Goal: Communication & Community: Answer question/provide support

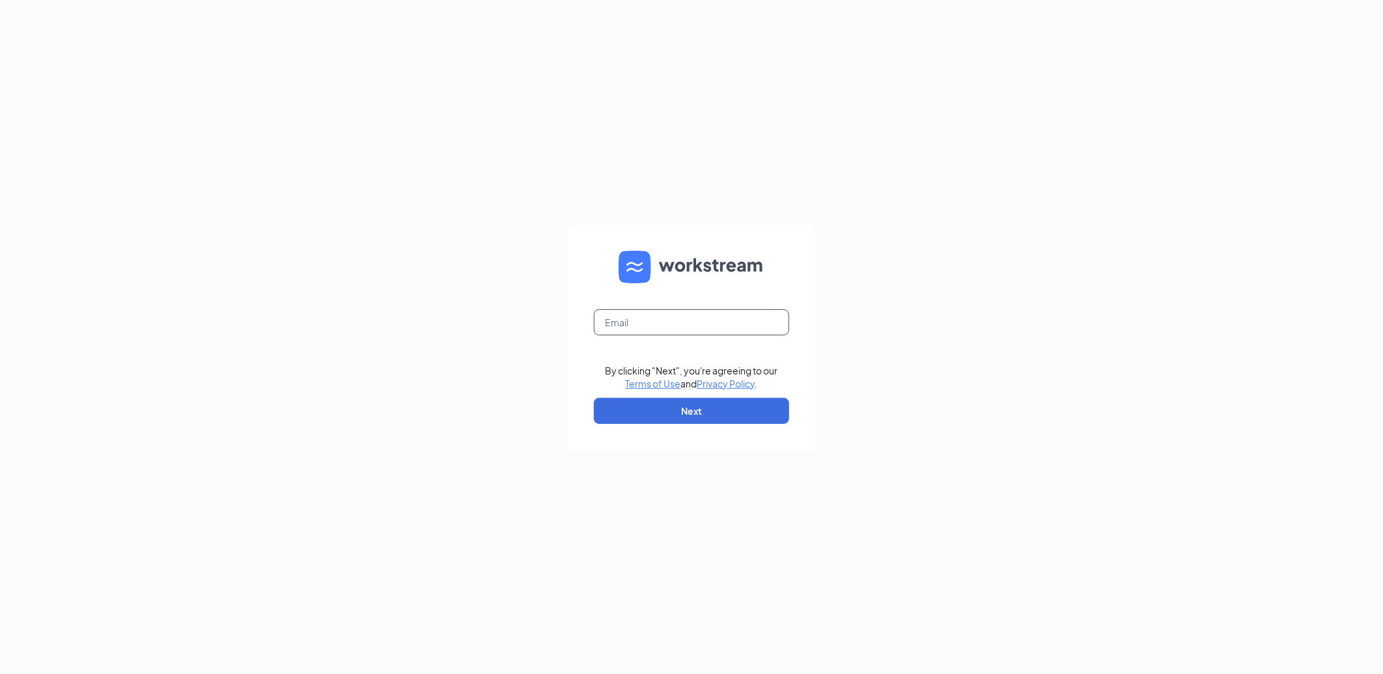
click at [731, 318] on input "text" at bounding box center [691, 322] width 195 height 26
type input "[EMAIL_ADDRESS][DOMAIN_NAME]"
click at [697, 407] on button "Next" at bounding box center [691, 411] width 195 height 26
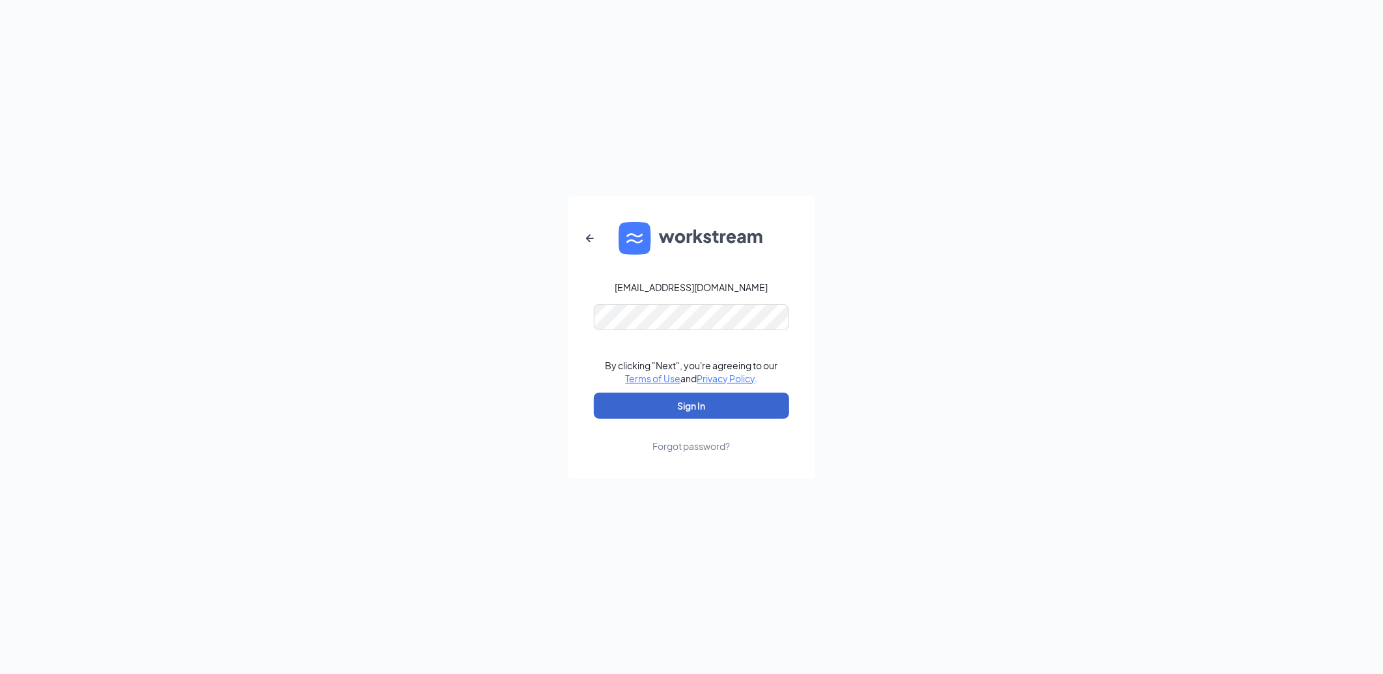
click at [695, 406] on button "Sign In" at bounding box center [691, 406] width 195 height 26
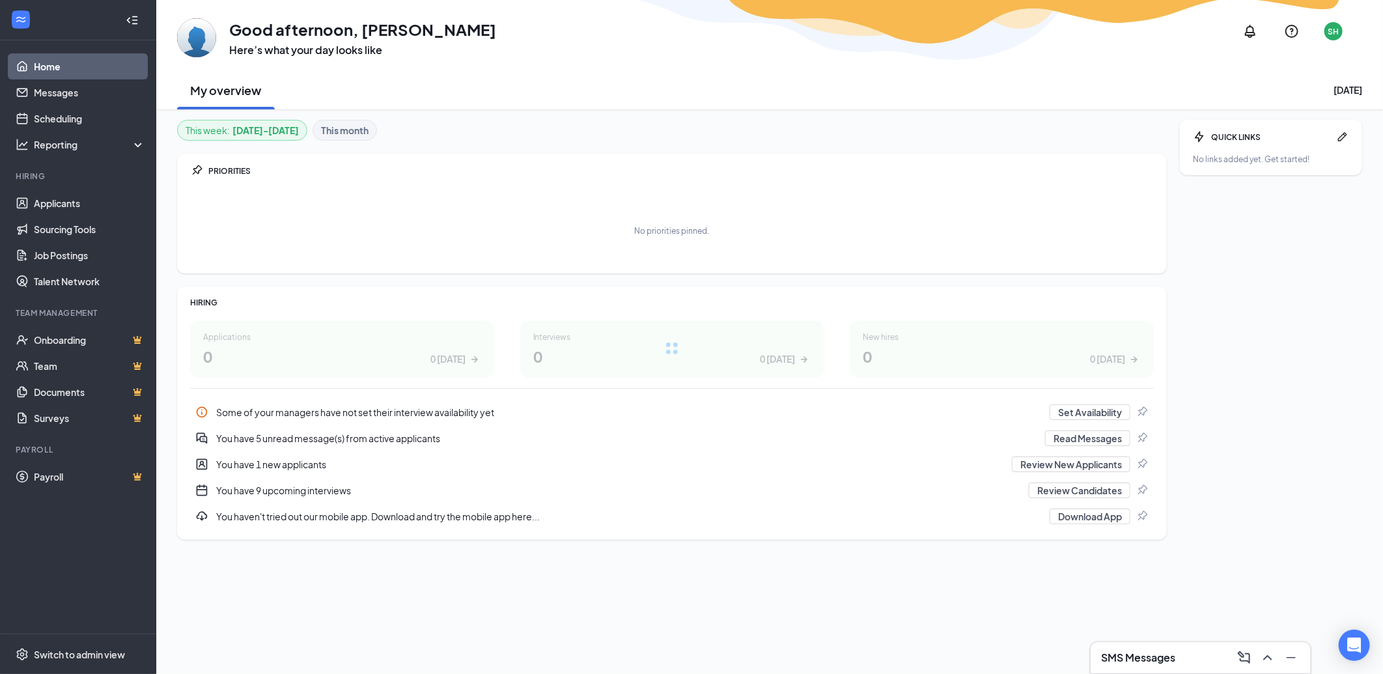
click at [1159, 656] on h3 "SMS Messages" at bounding box center [1138, 657] width 74 height 14
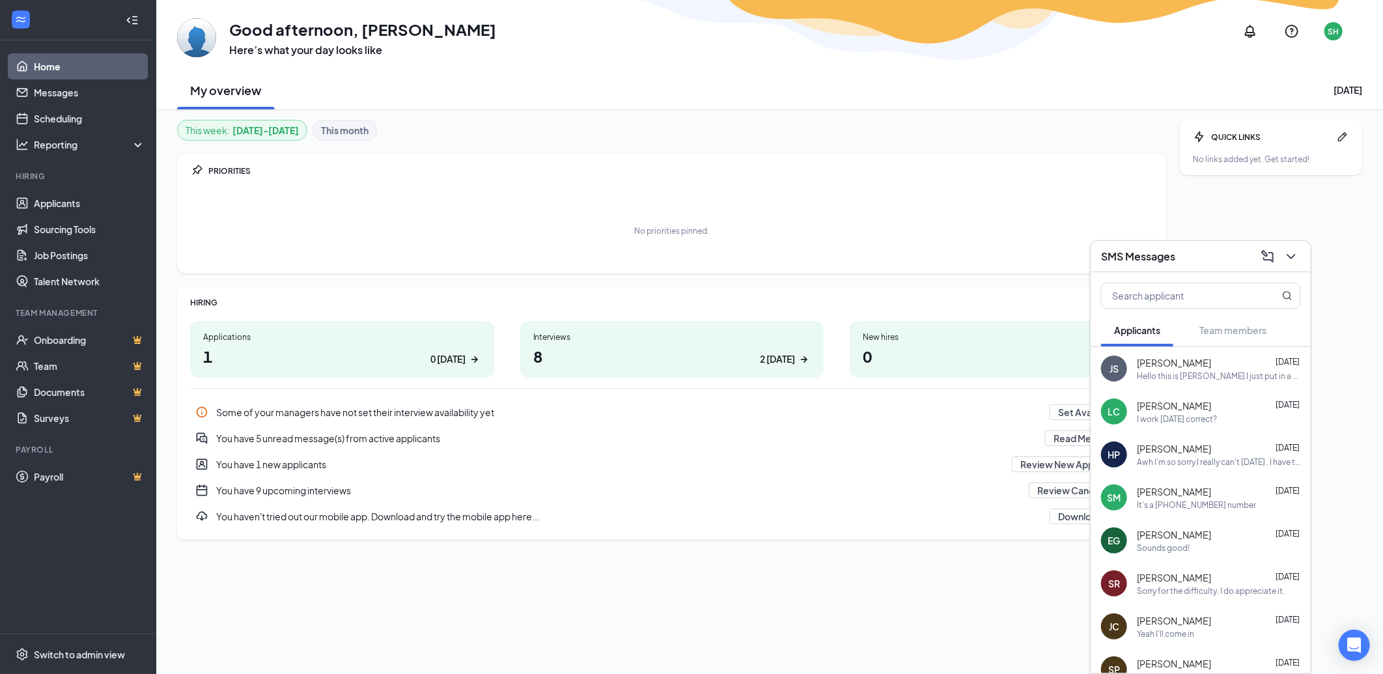
click at [1197, 372] on div "Hello this is Jason sturgeon I just put in a application" at bounding box center [1218, 375] width 163 height 11
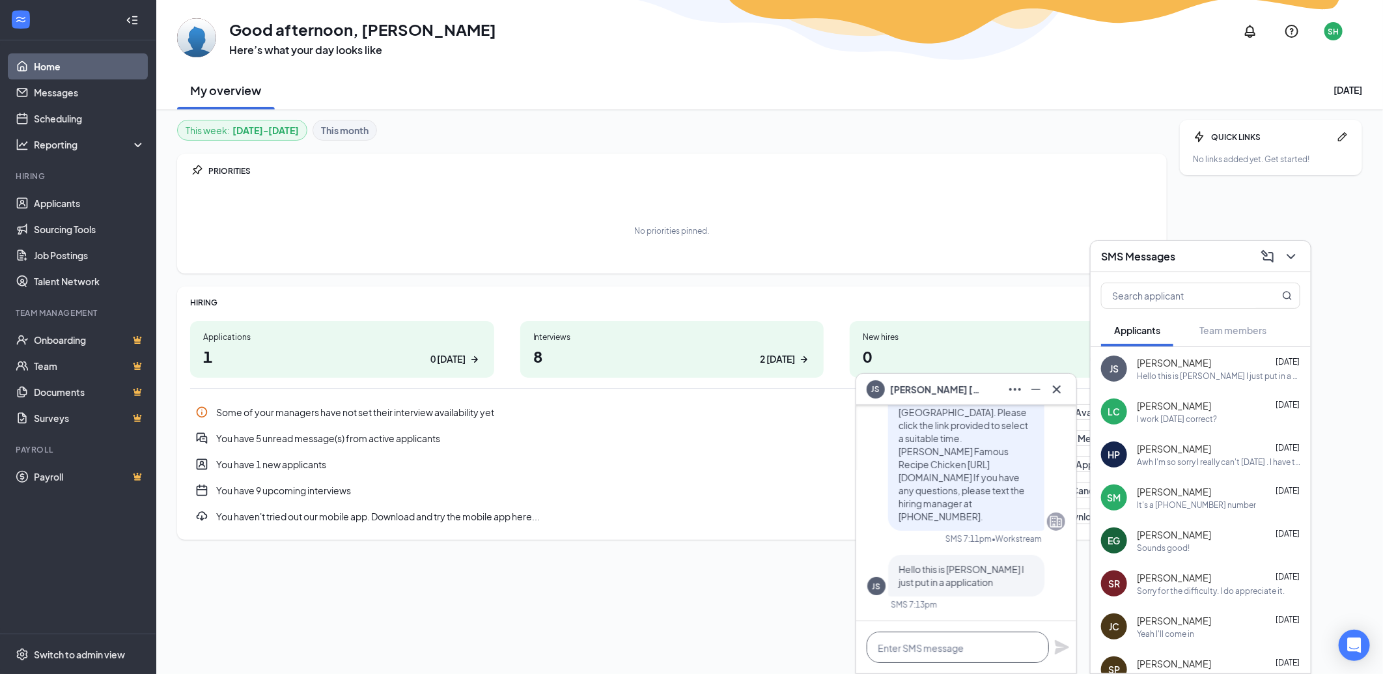
click at [973, 653] on textarea at bounding box center [958, 647] width 182 height 31
type textarea "test"
click at [1059, 645] on icon "Plane" at bounding box center [1062, 647] width 14 height 14
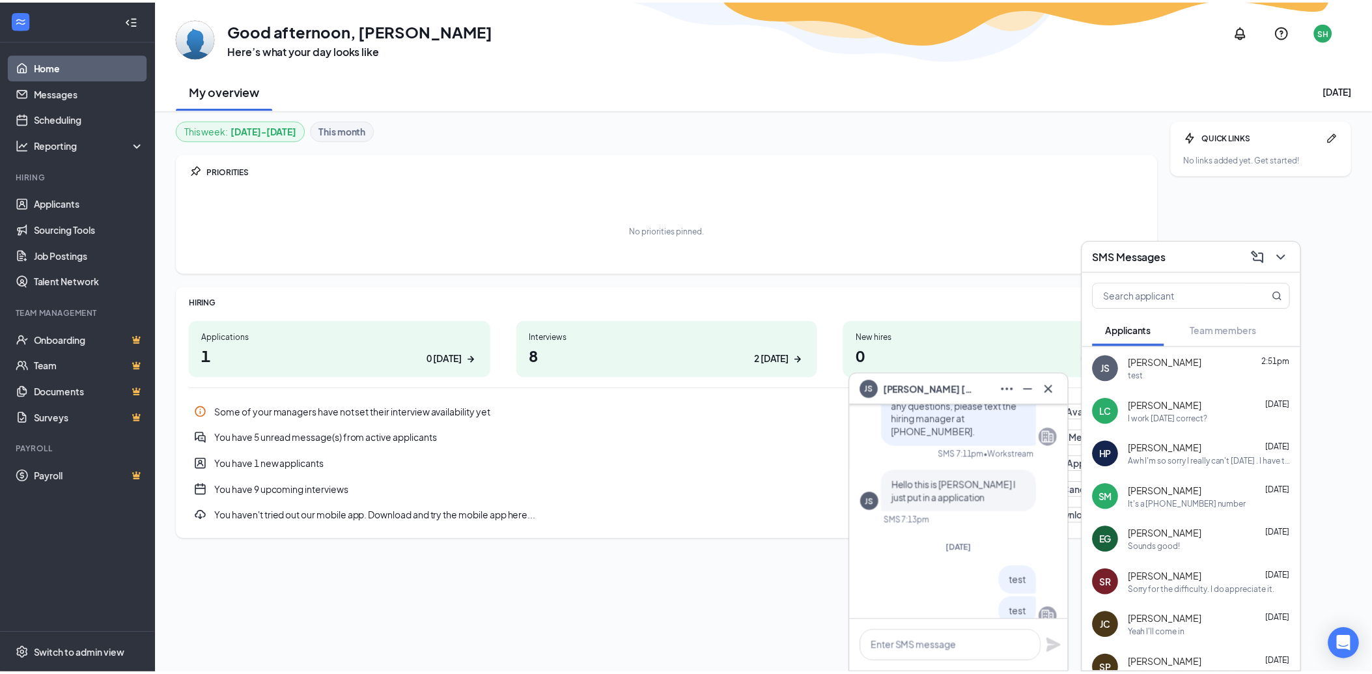
scroll to position [-61, 0]
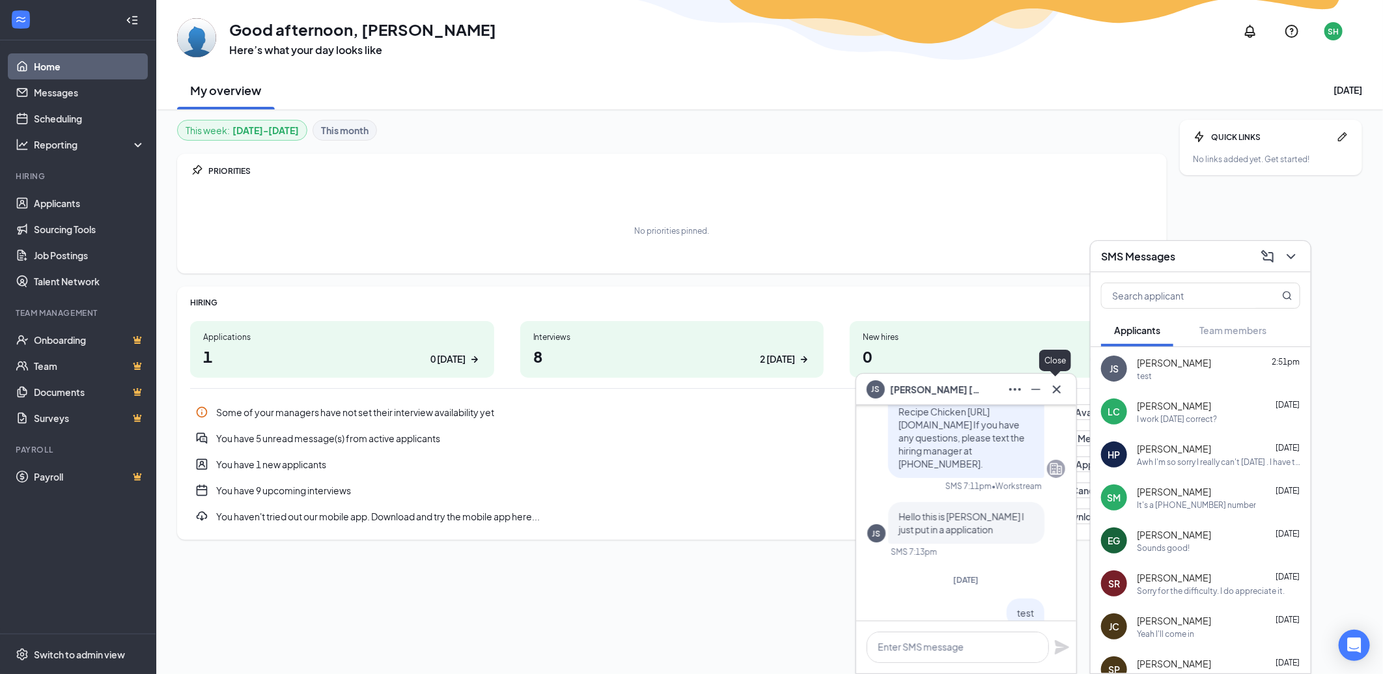
click at [1059, 389] on icon "Cross" at bounding box center [1057, 390] width 16 height 16
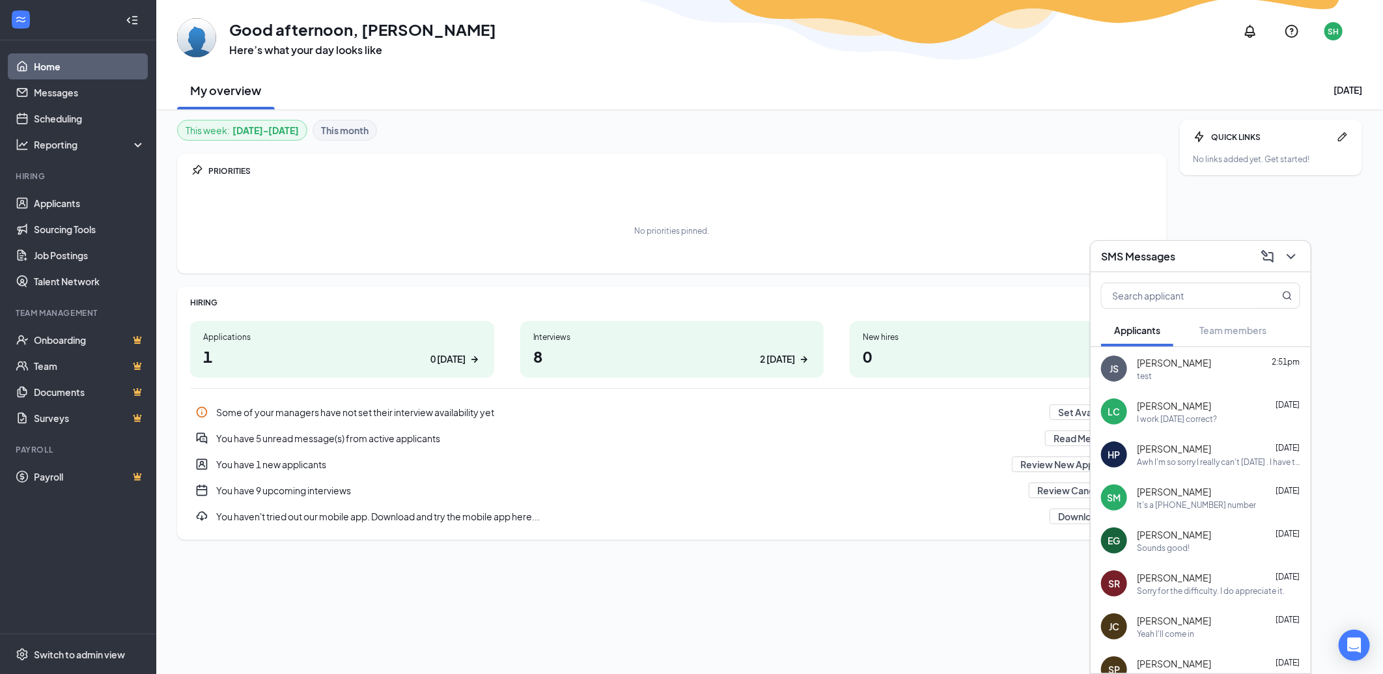
click at [1215, 261] on div "SMS Messages" at bounding box center [1200, 256] width 199 height 20
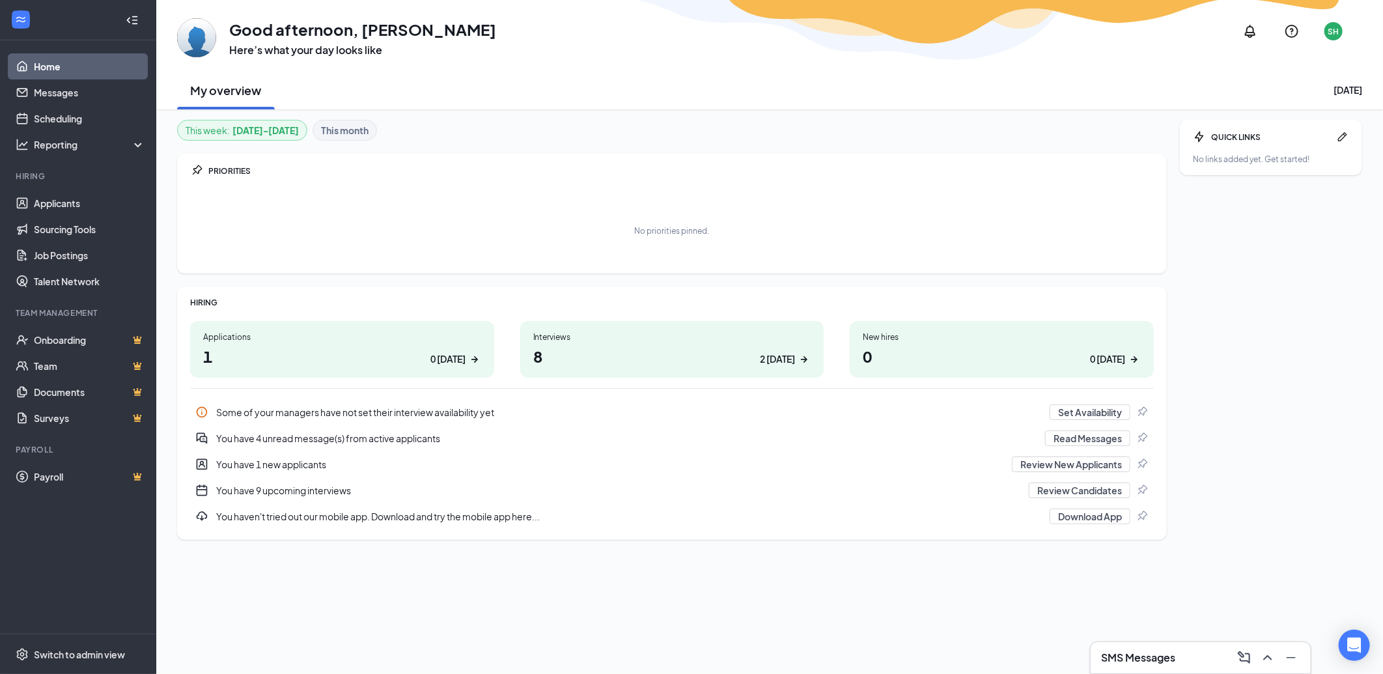
click at [777, 356] on div "2 today" at bounding box center [777, 359] width 35 height 14
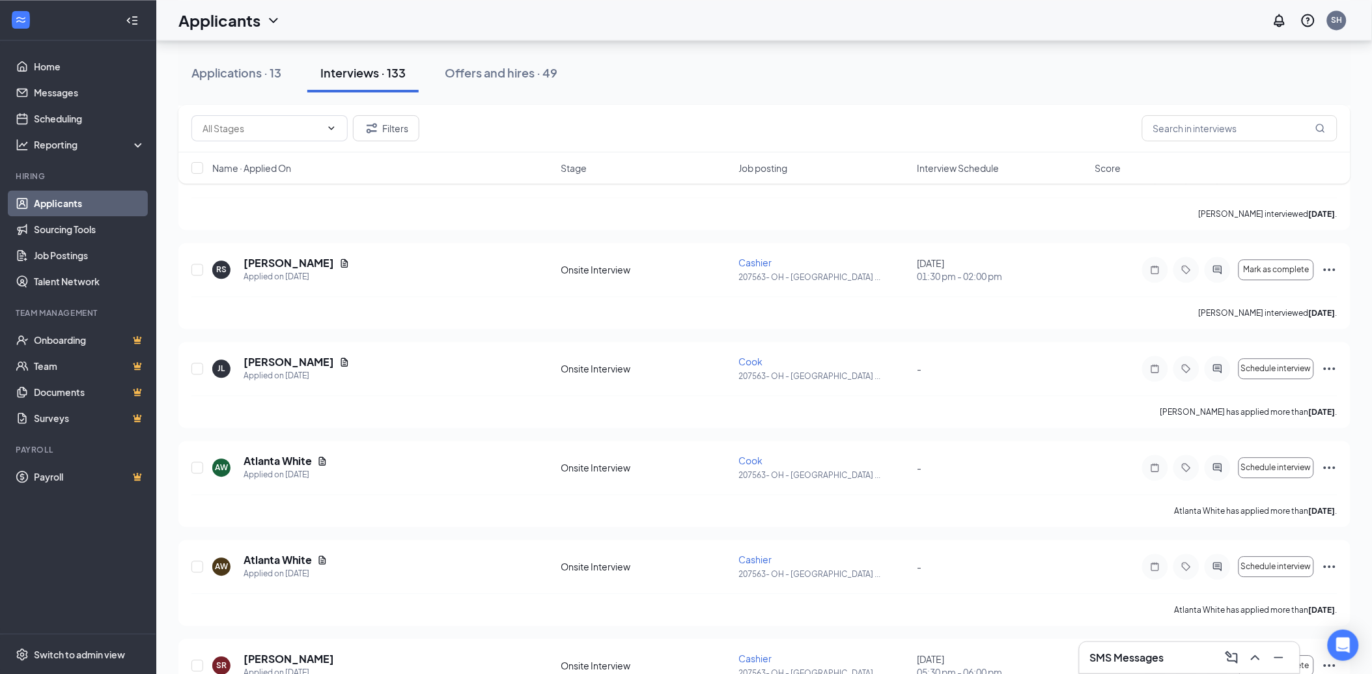
scroll to position [2705, 0]
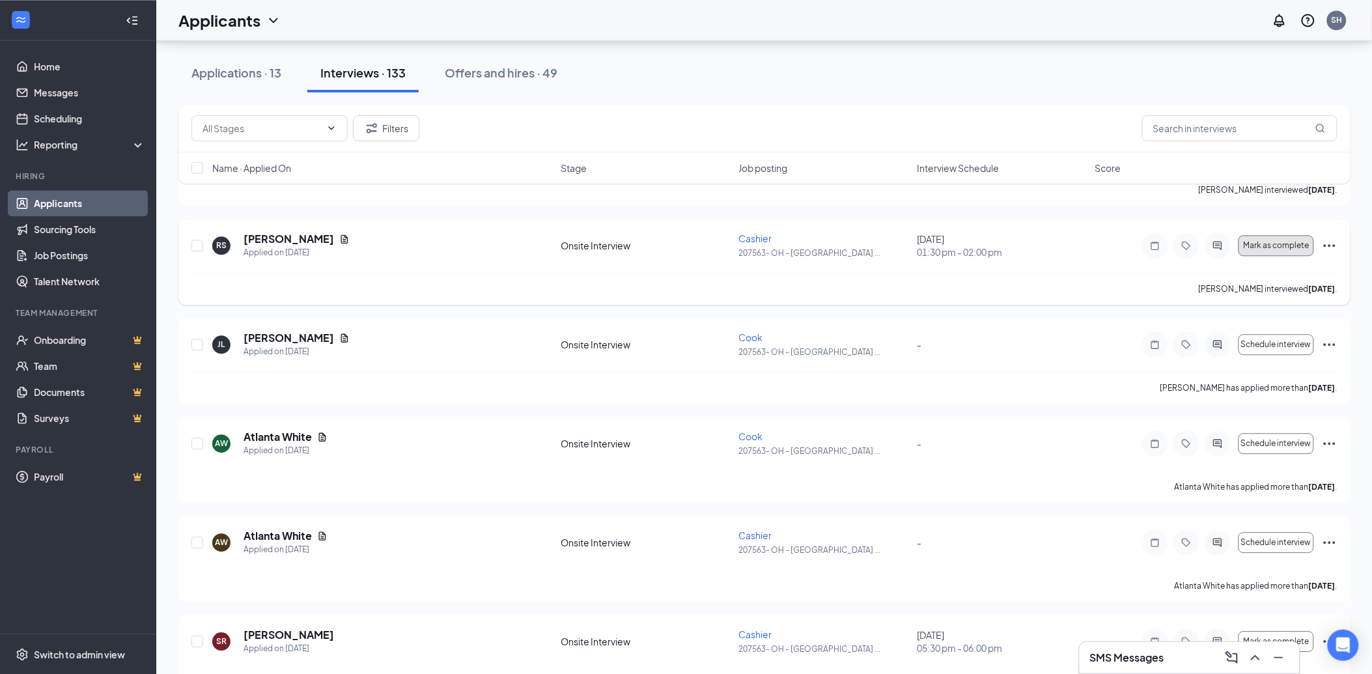
click at [1267, 243] on span "Mark as complete" at bounding box center [1276, 245] width 66 height 9
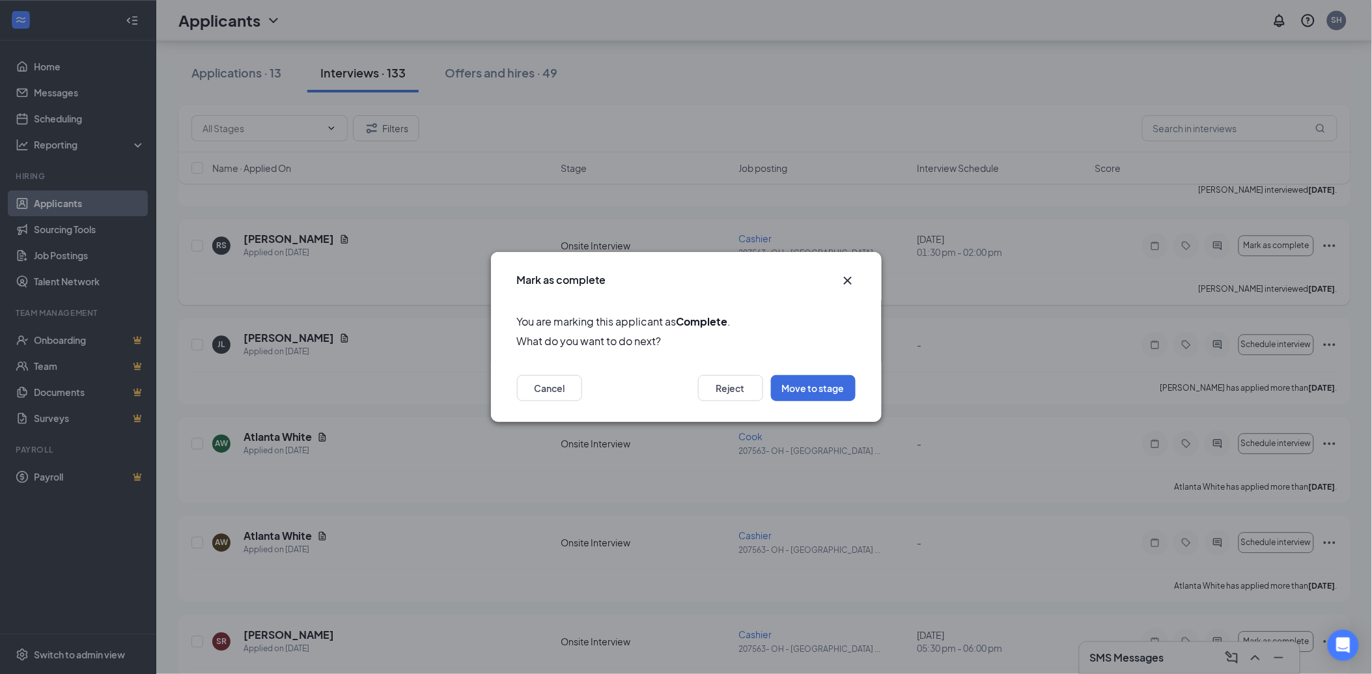
click at [846, 281] on icon "Cross" at bounding box center [848, 281] width 16 height 16
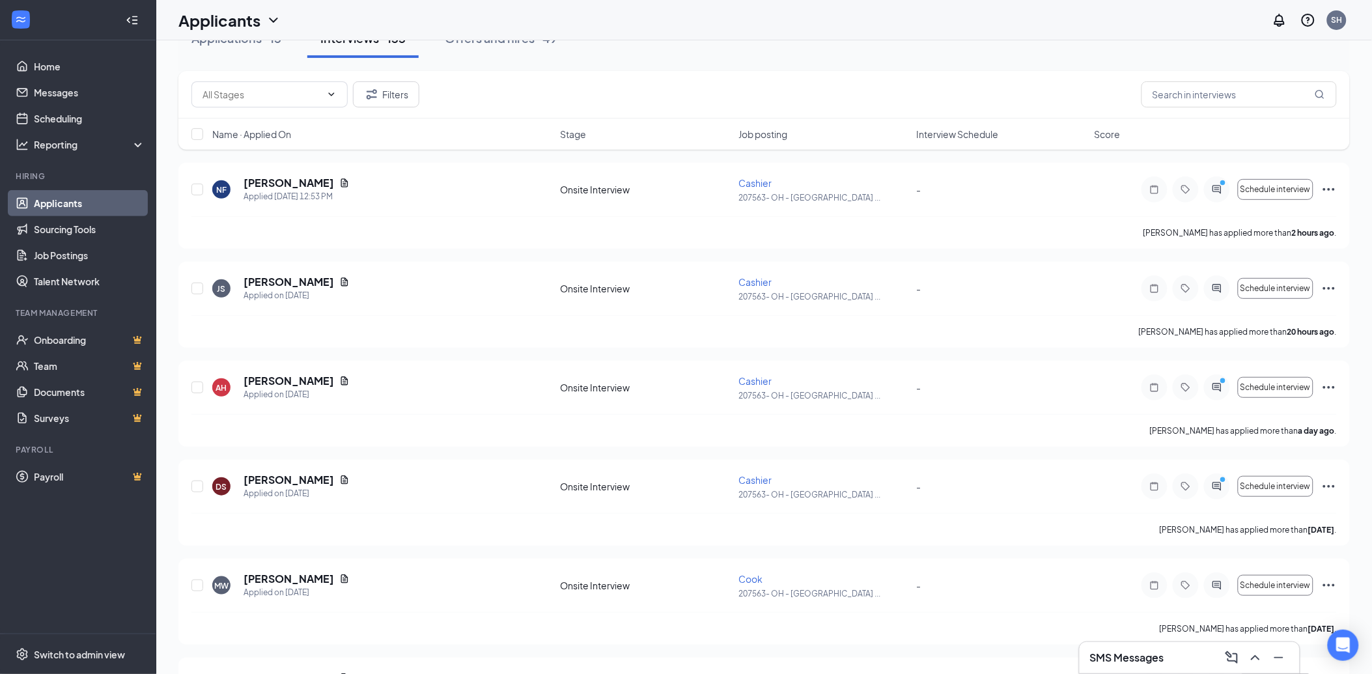
scroll to position [0, 0]
